Goal: Task Accomplishment & Management: Manage account settings

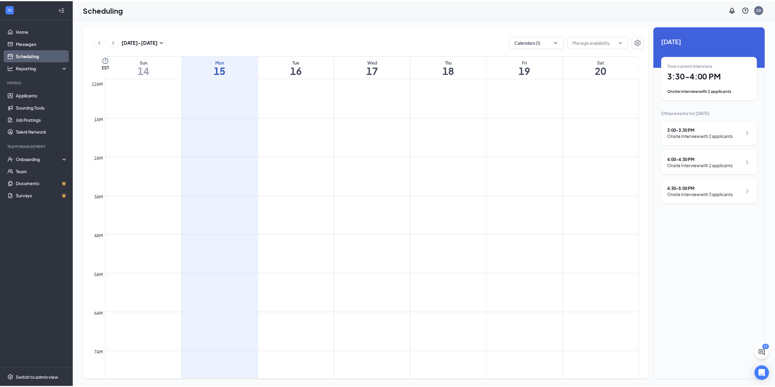
scroll to position [299, 0]
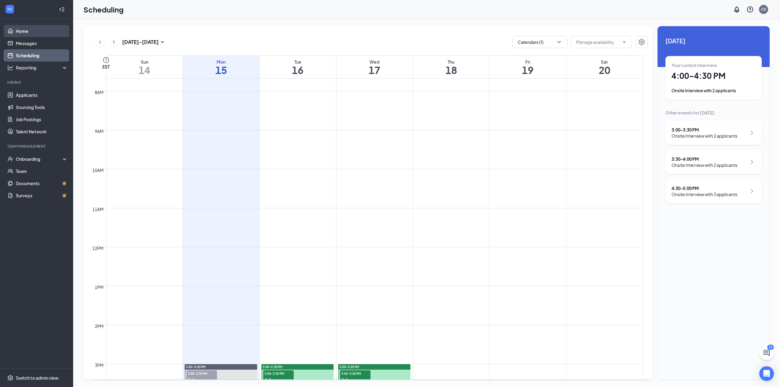
click at [32, 36] on link "Home" at bounding box center [42, 31] width 52 height 12
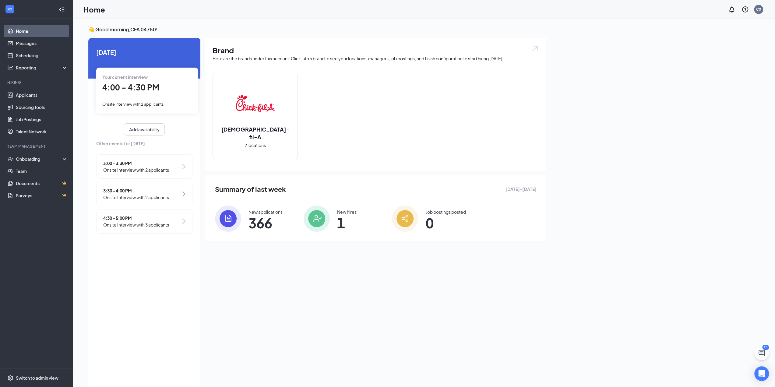
click at [151, 215] on span "4:30 - 5:00 PM" at bounding box center [136, 218] width 66 height 7
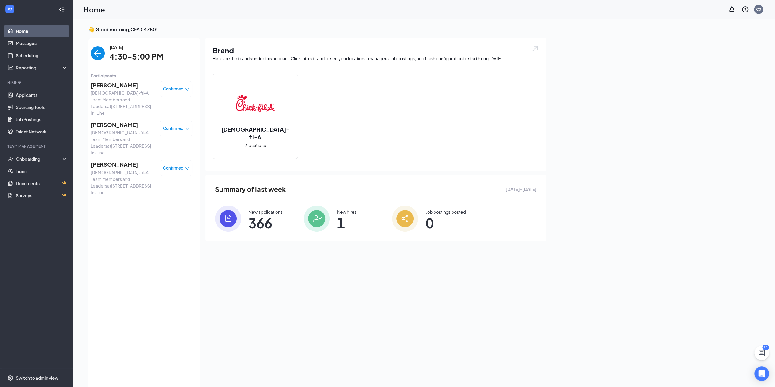
scroll to position [2, 0]
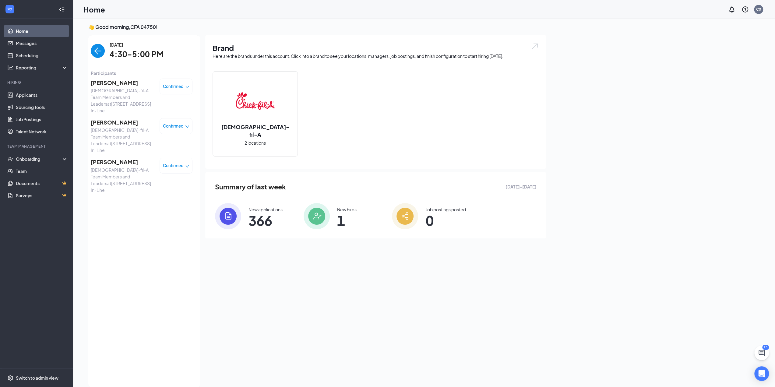
click at [123, 158] on span "[PERSON_NAME]" at bounding box center [123, 162] width 64 height 9
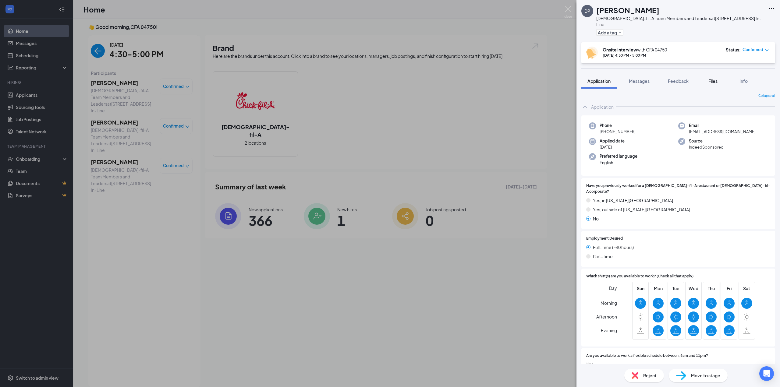
click at [706, 74] on button "Files" at bounding box center [713, 80] width 24 height 15
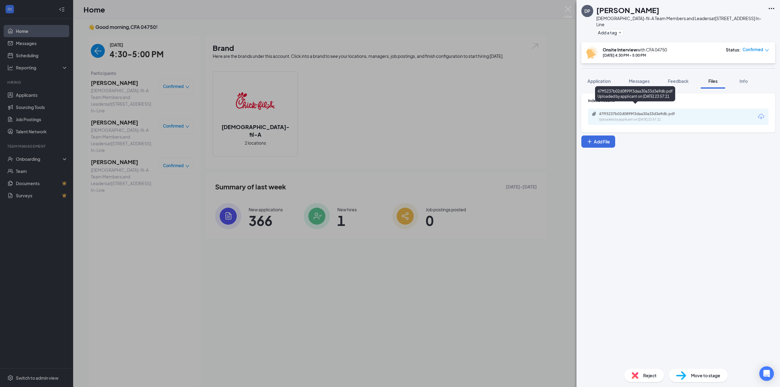
click at [621, 111] on div "47ff5237b02d0899f3daa30a33d3e9db.pdf" at bounding box center [641, 113] width 85 height 5
click at [130, 246] on div "DP [PERSON_NAME][DEMOGRAPHIC_DATA]-fil-A Team Members and Leaders at [STREET_AD…" at bounding box center [390, 193] width 780 height 387
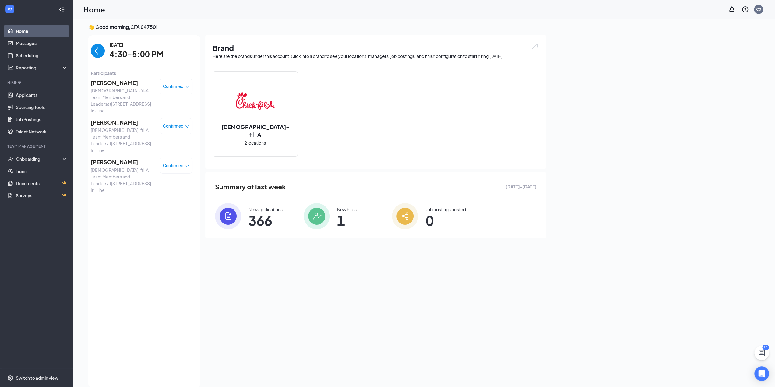
click at [111, 81] on span "[PERSON_NAME]" at bounding box center [123, 83] width 64 height 9
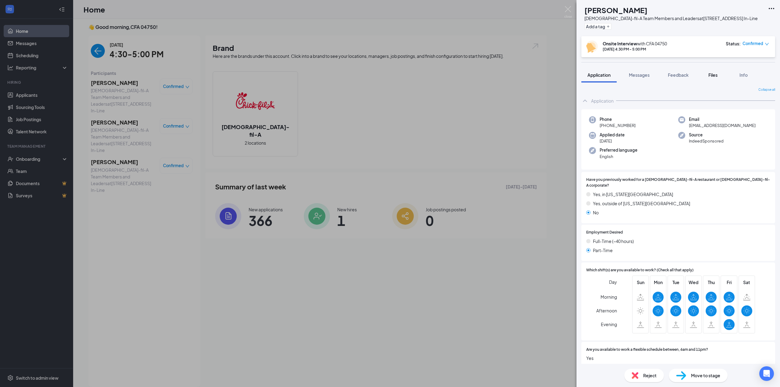
click at [714, 76] on span "Files" at bounding box center [712, 74] width 9 height 5
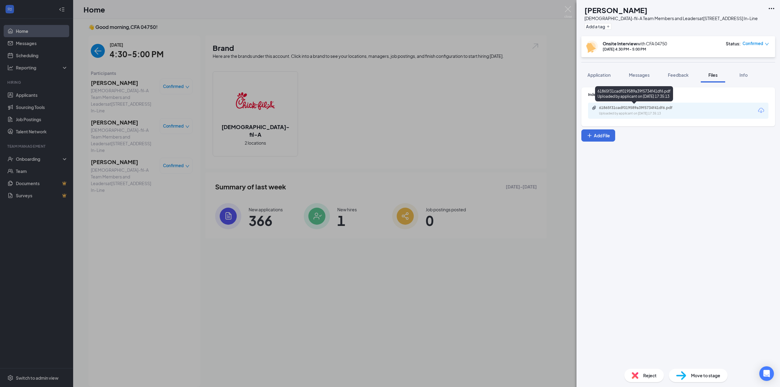
click at [682, 106] on div "61865f31cadf019589a39f5734f41df6.pdf" at bounding box center [641, 107] width 85 height 5
click at [176, 240] on div "DR [PERSON_NAME][DEMOGRAPHIC_DATA]-fil-A Team Members and Leaders at [STREET_AD…" at bounding box center [390, 193] width 780 height 387
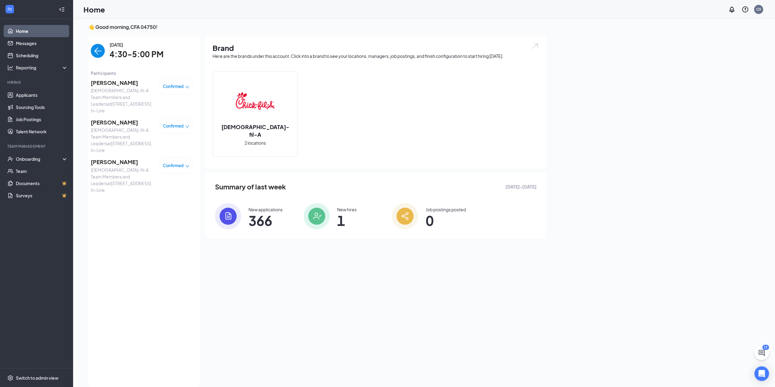
click at [120, 118] on span "[PERSON_NAME]" at bounding box center [123, 122] width 64 height 9
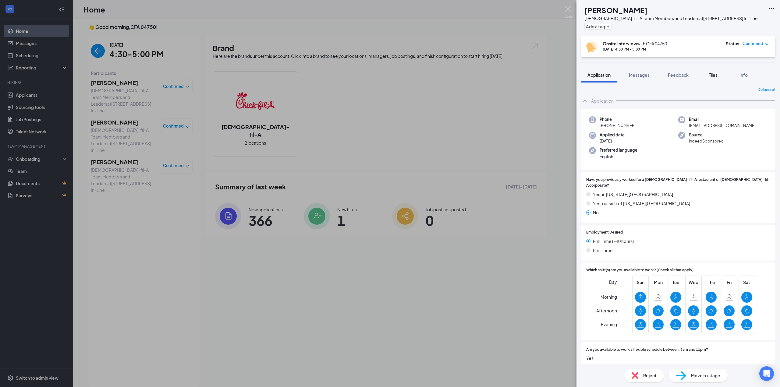
click at [719, 76] on div "Files" at bounding box center [713, 75] width 12 height 6
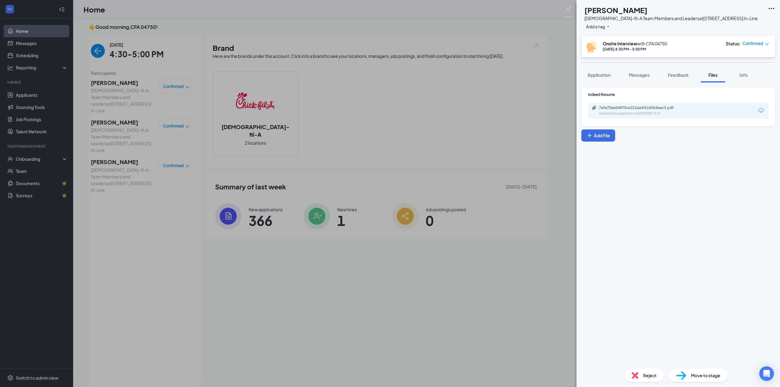
click at [666, 104] on div "7afa75ea54870ca312aa4f616064eac3.pdf Uploaded by applicant on [DATE] 08:23:17" at bounding box center [678, 111] width 180 height 16
click at [664, 109] on div "7afa75ea54870ca312aa4f616064eac3.pdf" at bounding box center [641, 107] width 85 height 5
click at [178, 304] on div "AG [PERSON_NAME][DEMOGRAPHIC_DATA]-fil-A Team Members and Leaders at [STREET_AD…" at bounding box center [390, 193] width 780 height 387
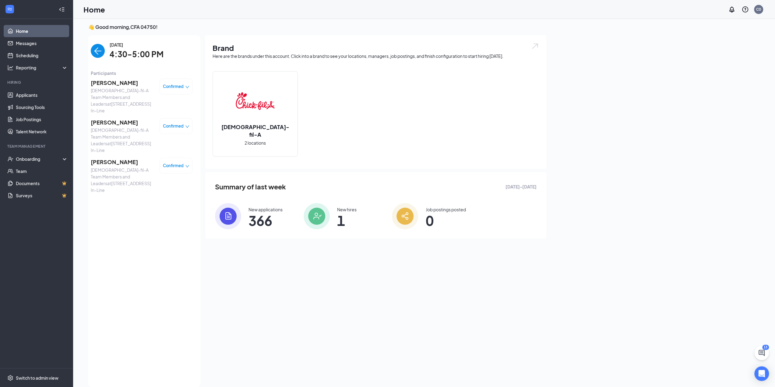
click at [94, 51] on img "back-button" at bounding box center [98, 51] width 14 height 14
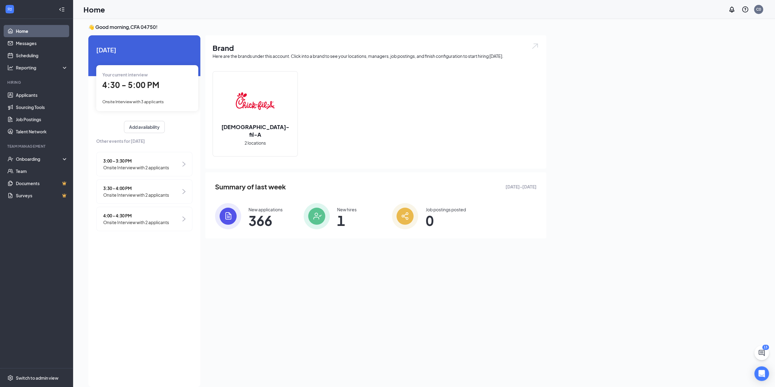
click at [146, 214] on span "4:00 - 4:30 PM" at bounding box center [136, 215] width 66 height 7
